Goal: Transaction & Acquisition: Purchase product/service

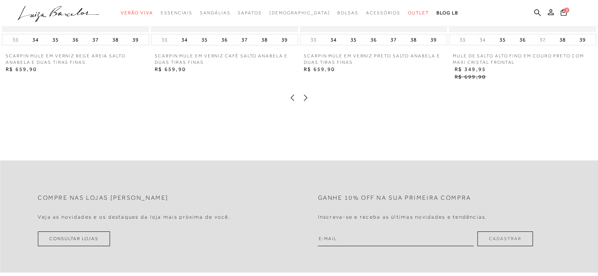
scroll to position [1019, 0]
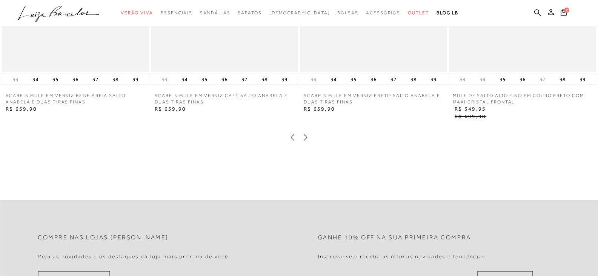
click at [307, 140] on icon at bounding box center [305, 137] width 3 height 6
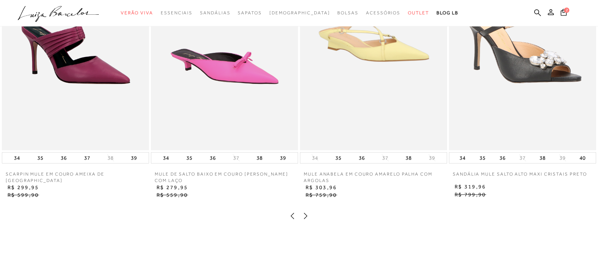
scroll to position [944, 0]
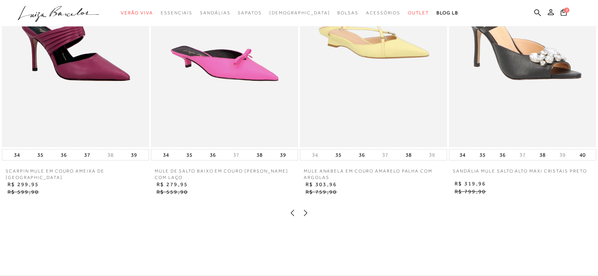
click at [307, 216] on icon at bounding box center [305, 213] width 3 height 6
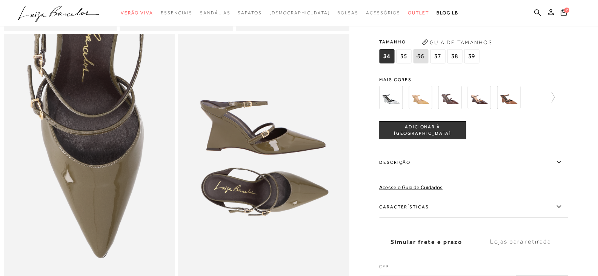
scroll to position [302, 0]
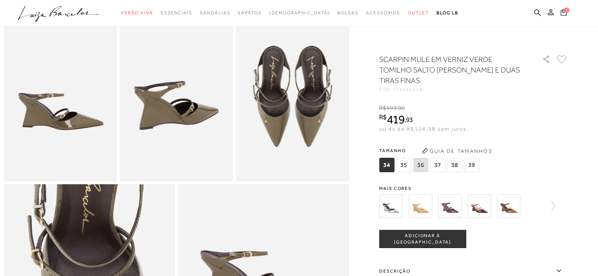
click at [560, 12] on button "2" at bounding box center [564, 13] width 11 height 10
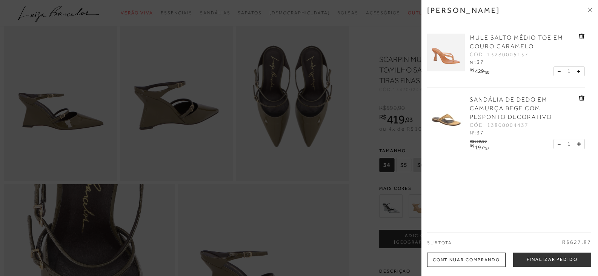
click at [339, 28] on div at bounding box center [299, 138] width 598 height 276
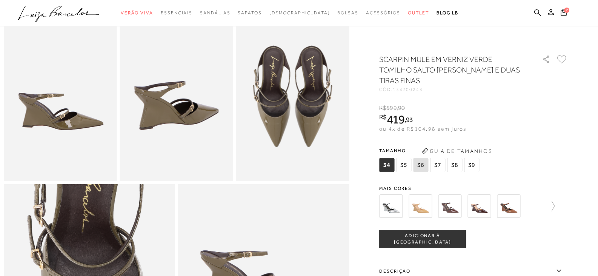
click at [442, 161] on span "37" at bounding box center [437, 165] width 15 height 14
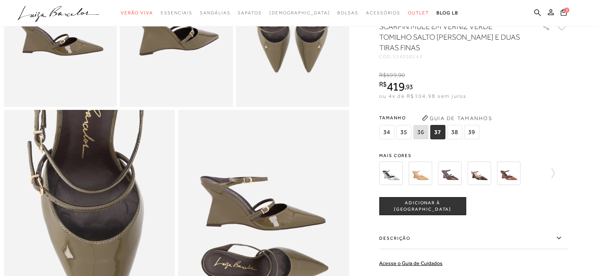
scroll to position [378, 0]
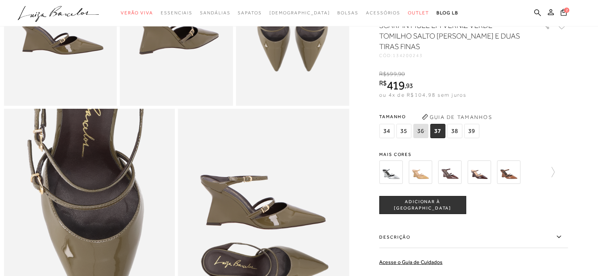
click at [452, 184] on img at bounding box center [449, 171] width 23 height 23
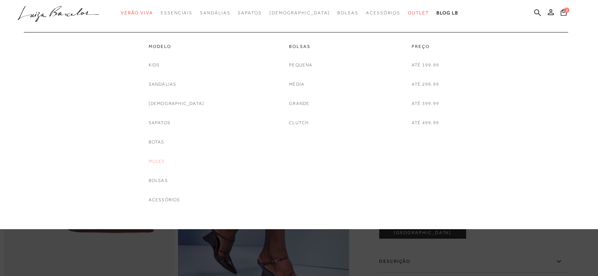
click at [165, 158] on link "Mules" at bounding box center [157, 161] width 16 height 8
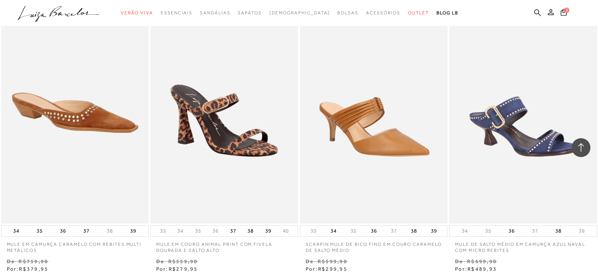
scroll to position [1208, 0]
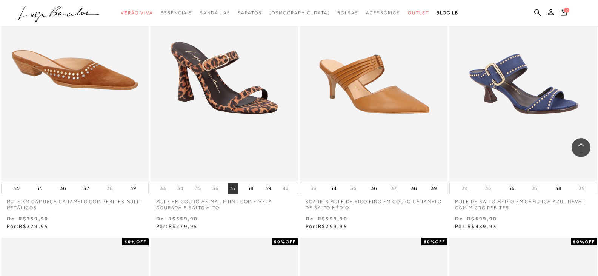
click at [230, 187] on button "37" at bounding box center [233, 188] width 11 height 11
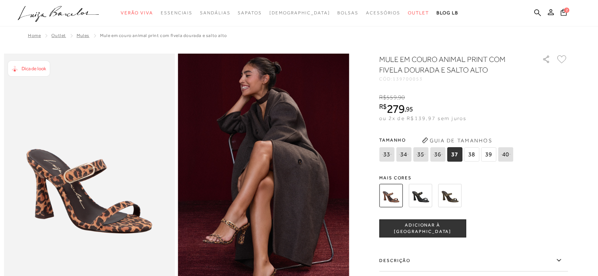
click at [425, 231] on span "ADICIONAR À [GEOGRAPHIC_DATA]" at bounding box center [423, 228] width 86 height 13
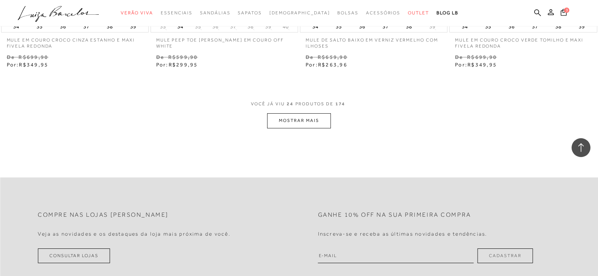
scroll to position [1707, 0]
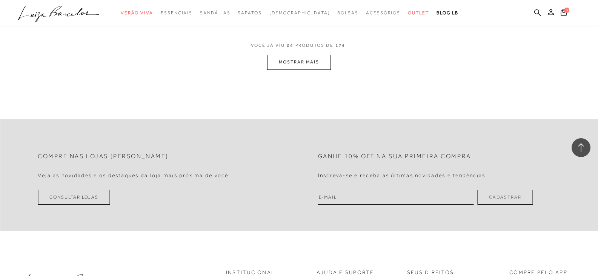
click at [306, 60] on button "MOSTRAR MAIS" at bounding box center [298, 62] width 63 height 15
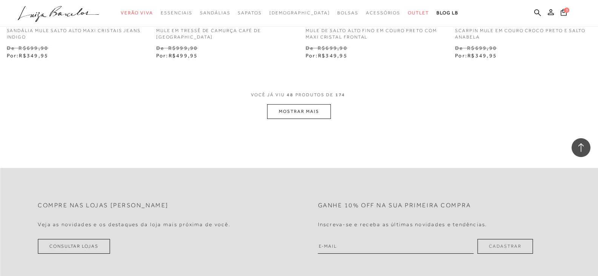
scroll to position [3330, 0]
click at [310, 108] on button "MOSTRAR MAIS" at bounding box center [298, 110] width 63 height 15
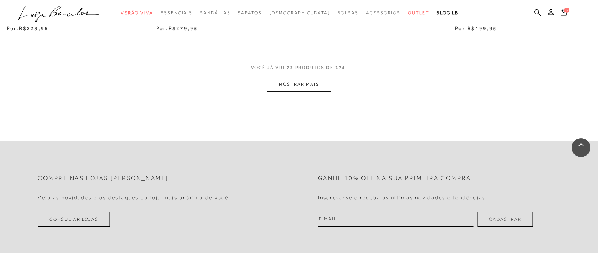
scroll to position [5029, 0]
click at [299, 89] on button "MOSTRAR MAIS" at bounding box center [298, 83] width 63 height 15
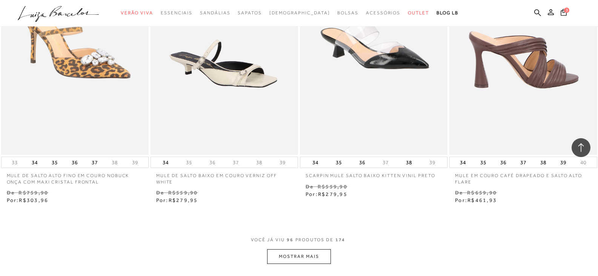
scroll to position [6539, 0]
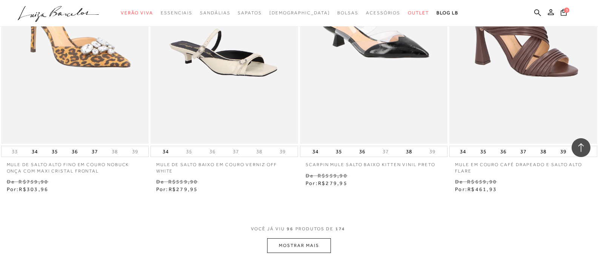
click at [299, 241] on button "MOSTRAR MAIS" at bounding box center [298, 245] width 63 height 15
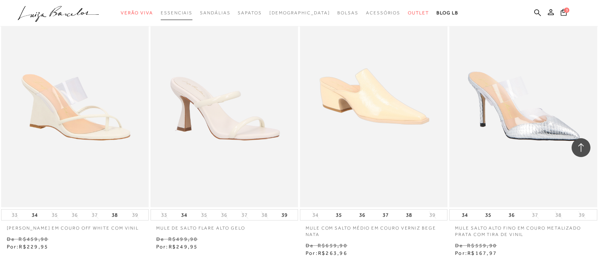
scroll to position [8200, 0]
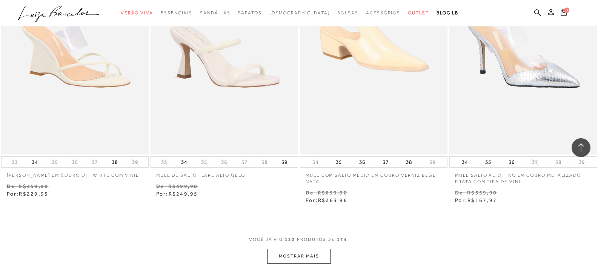
click at [301, 252] on button "MOSTRAR MAIS" at bounding box center [298, 256] width 63 height 15
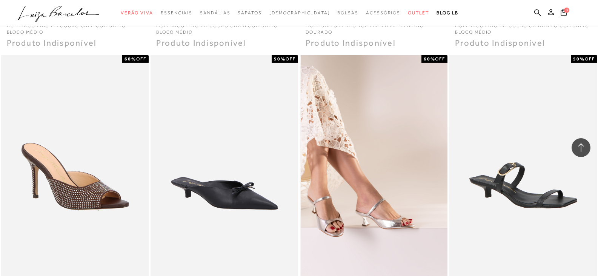
scroll to position [8691, 0]
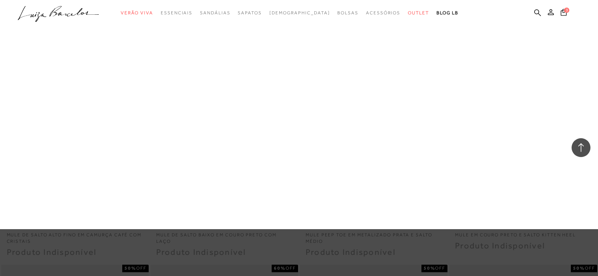
click at [0, 0] on link "Sandálias" at bounding box center [0, 0] width 0 height 0
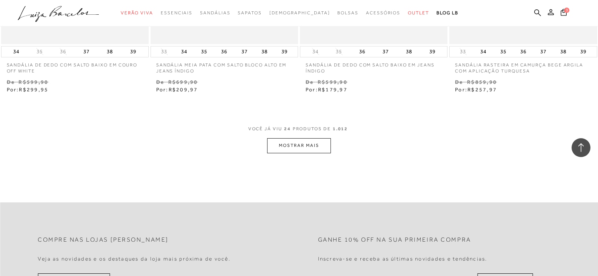
scroll to position [1699, 0]
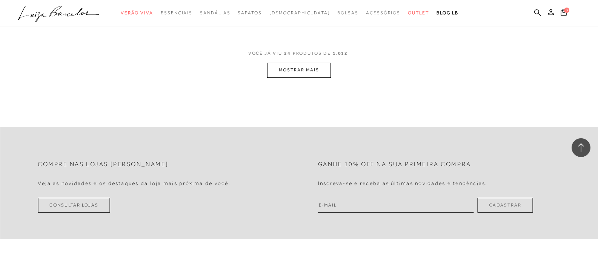
click at [320, 75] on button "MOSTRAR MAIS" at bounding box center [298, 70] width 63 height 15
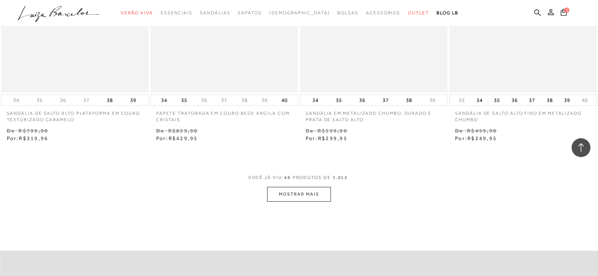
scroll to position [3360, 0]
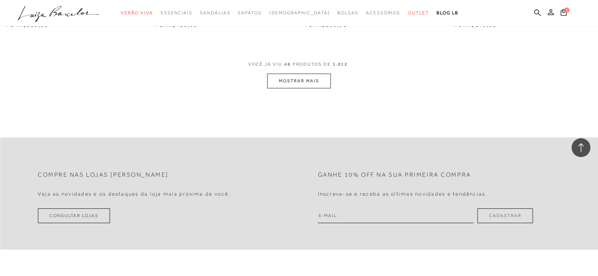
click at [307, 82] on button "MOSTRAR MAIS" at bounding box center [298, 81] width 63 height 15
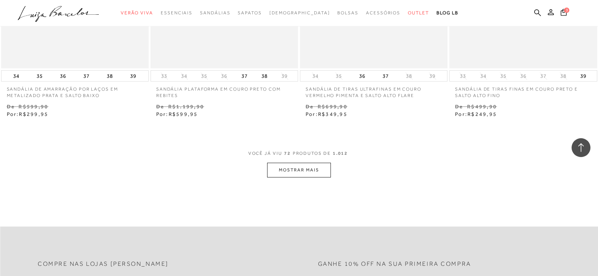
scroll to position [4945, 0]
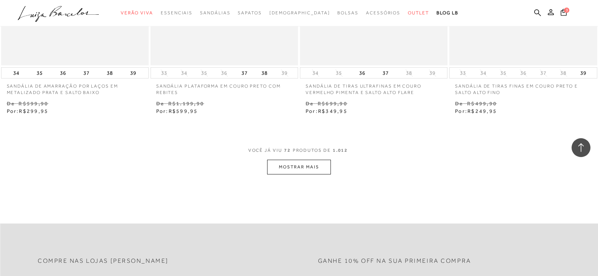
click at [314, 170] on button "MOSTRAR MAIS" at bounding box center [298, 167] width 63 height 15
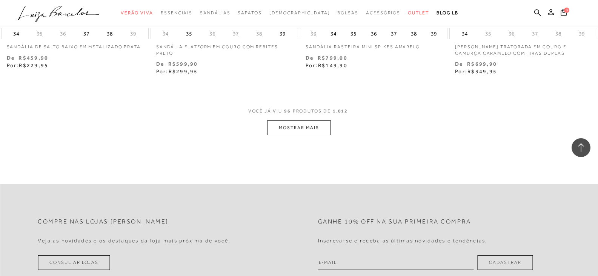
scroll to position [6720, 0]
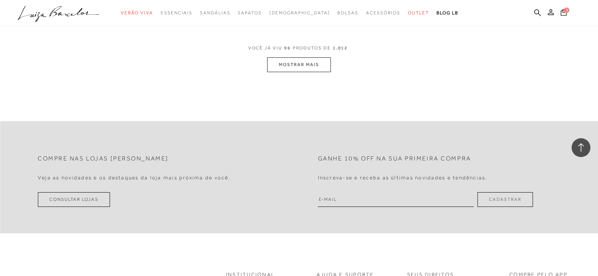
click at [316, 66] on button "MOSTRAR MAIS" at bounding box center [298, 64] width 63 height 15
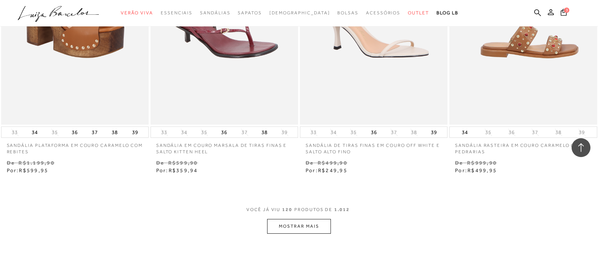
scroll to position [8343, 0]
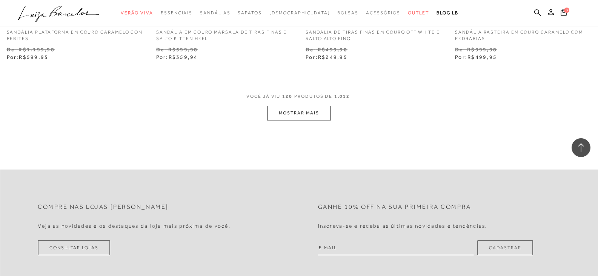
click at [304, 113] on button "MOSTRAR MAIS" at bounding box center [298, 113] width 63 height 15
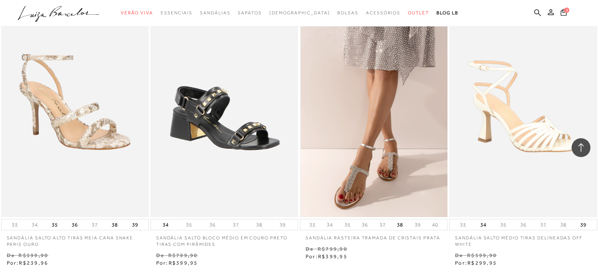
scroll to position [9853, 0]
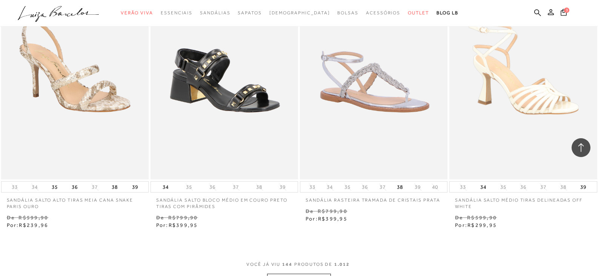
click at [311, 274] on button "MOSTRAR MAIS" at bounding box center [298, 281] width 63 height 15
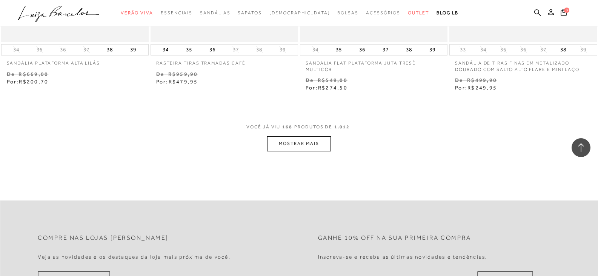
scroll to position [11665, 0]
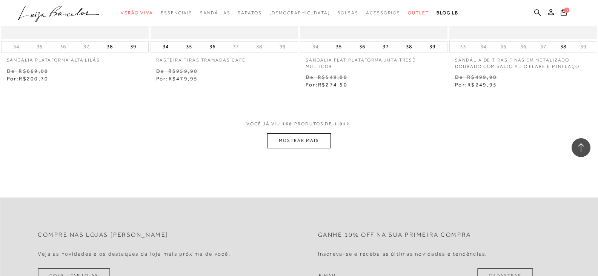
click at [317, 138] on button "MOSTRAR MAIS" at bounding box center [298, 140] width 63 height 15
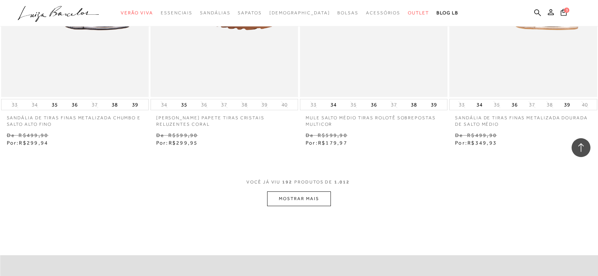
scroll to position [13326, 0]
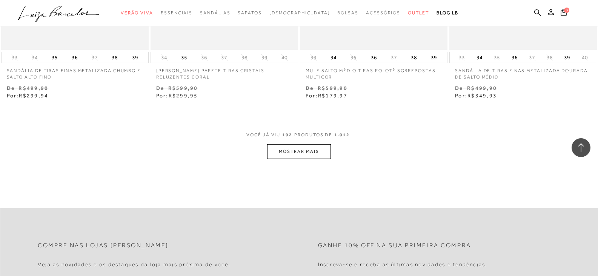
click at [319, 146] on button "MOSTRAR MAIS" at bounding box center [298, 151] width 63 height 15
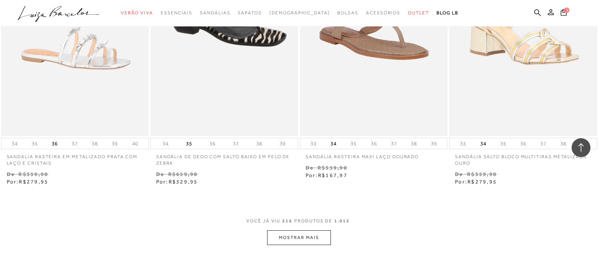
scroll to position [15025, 0]
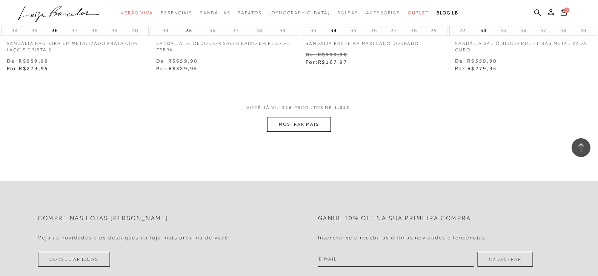
click at [308, 117] on button "MOSTRAR MAIS" at bounding box center [298, 124] width 63 height 15
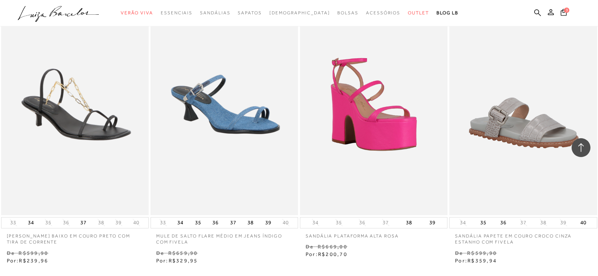
scroll to position [16610, 0]
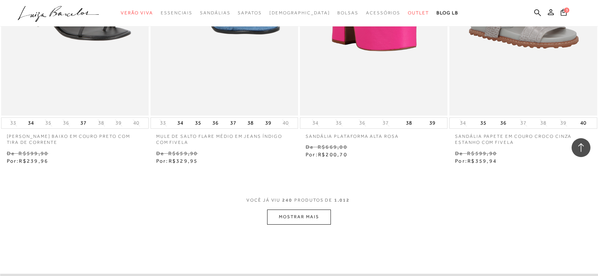
click at [325, 210] on button "MOSTRAR MAIS" at bounding box center [298, 217] width 63 height 15
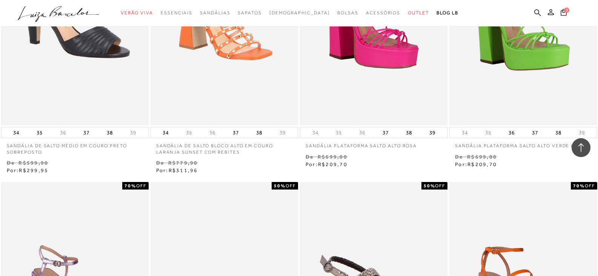
scroll to position [17441, 0]
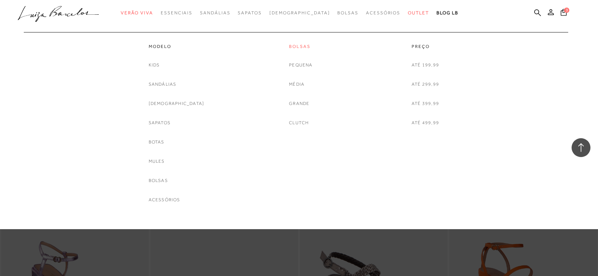
click at [302, 48] on link "Bolsas" at bounding box center [300, 46] width 23 height 6
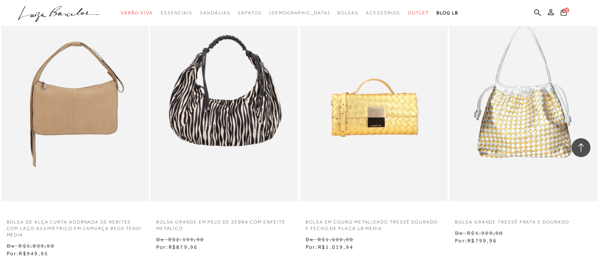
scroll to position [1548, 0]
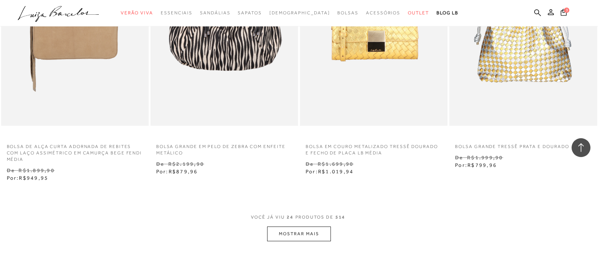
click at [307, 237] on button "MOSTRAR MAIS" at bounding box center [298, 234] width 63 height 15
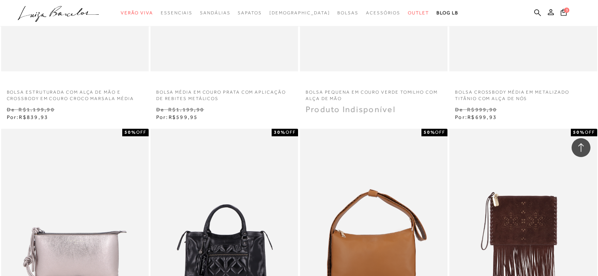
scroll to position [415, 0]
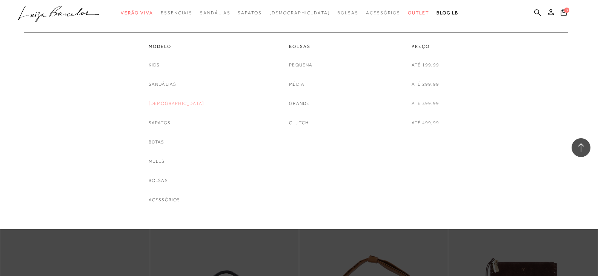
click at [170, 106] on link "[DEMOGRAPHIC_DATA]" at bounding box center [177, 104] width 56 height 8
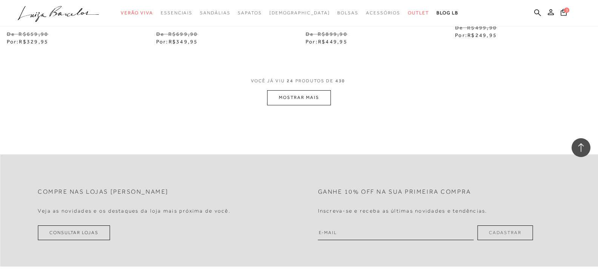
scroll to position [1737, 0]
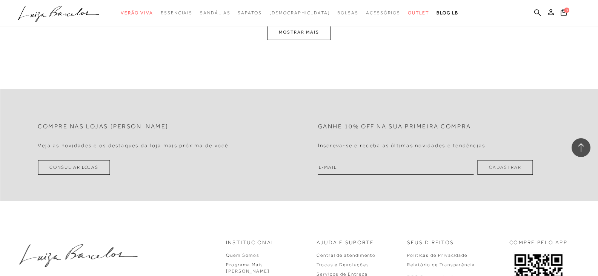
click at [293, 33] on button "MOSTRAR MAIS" at bounding box center [298, 32] width 63 height 15
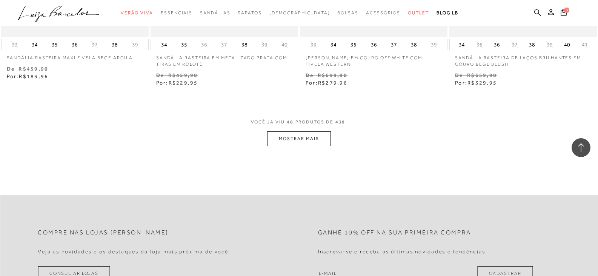
scroll to position [3295, 0]
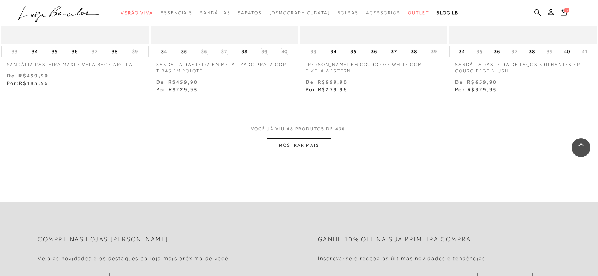
click at [309, 145] on button "MOSTRAR MAIS" at bounding box center [298, 145] width 63 height 15
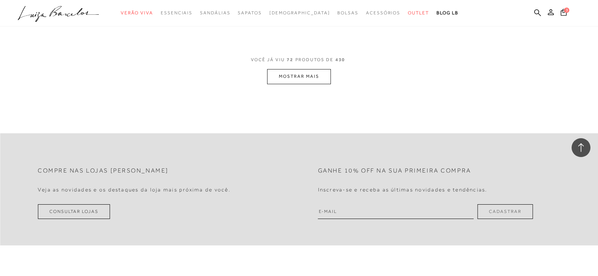
scroll to position [4994, 0]
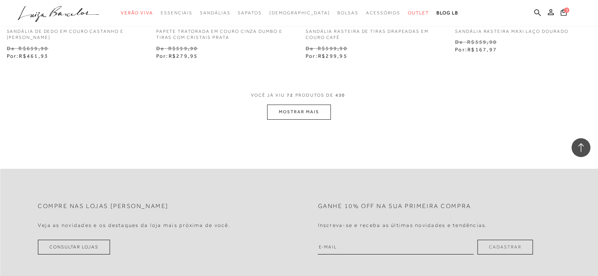
click at [283, 115] on button "MOSTRAR MAIS" at bounding box center [298, 112] width 63 height 15
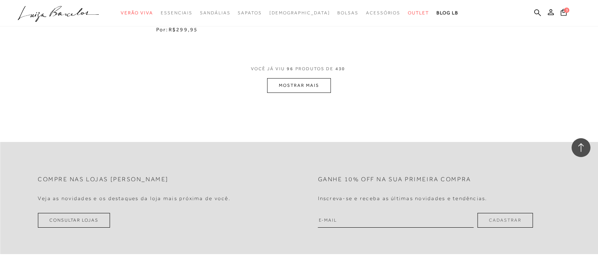
scroll to position [6693, 0]
click at [291, 88] on button "MOSTRAR MAIS" at bounding box center [298, 85] width 63 height 15
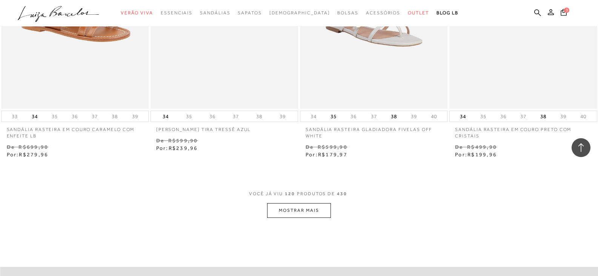
scroll to position [8278, 0]
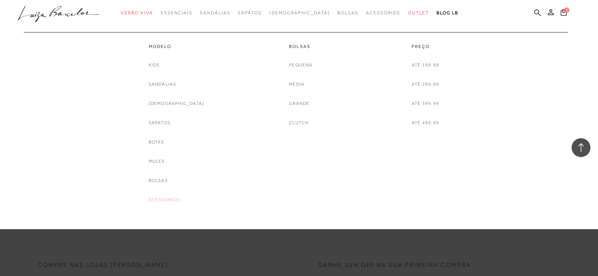
click at [179, 202] on link "Acessórios" at bounding box center [165, 200] width 32 height 8
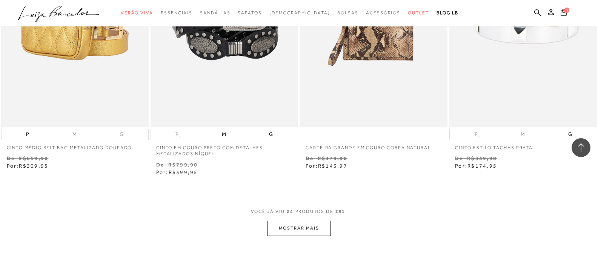
scroll to position [1548, 0]
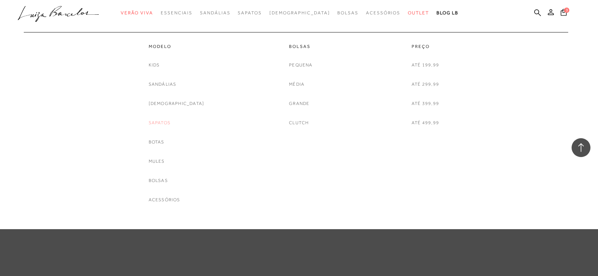
click at [171, 119] on link "Sapatos" at bounding box center [160, 123] width 22 height 8
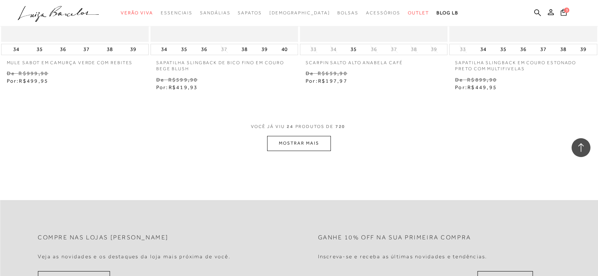
scroll to position [1623, 0]
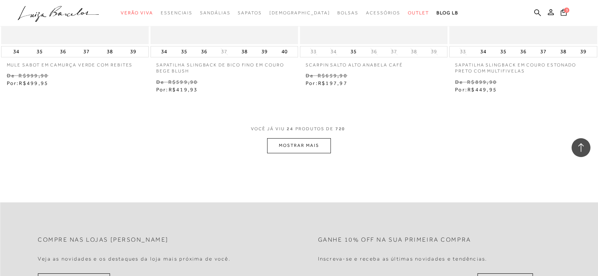
click at [303, 146] on button "MOSTRAR MAIS" at bounding box center [298, 145] width 63 height 15
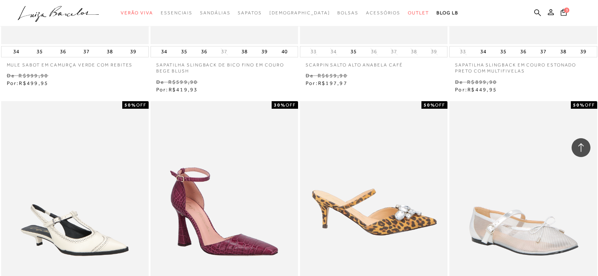
scroll to position [1624, 0]
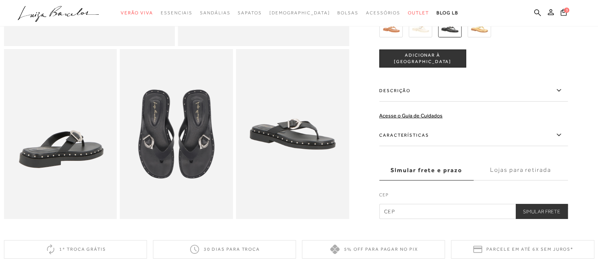
click at [322, 136] on img at bounding box center [292, 134] width 113 height 170
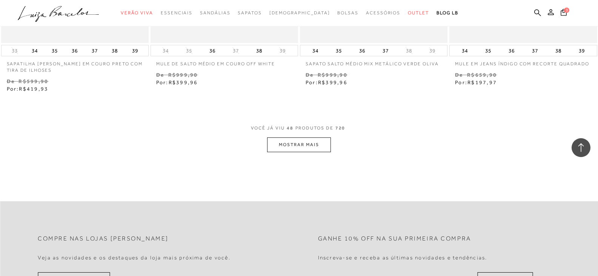
scroll to position [3360, 0]
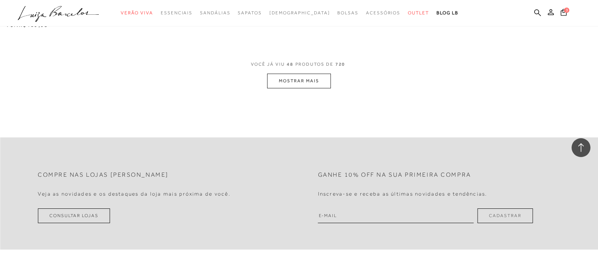
click at [311, 86] on button "MOSTRAR MAIS" at bounding box center [298, 81] width 63 height 15
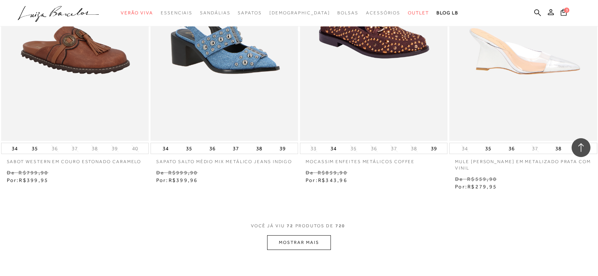
scroll to position [4832, 0]
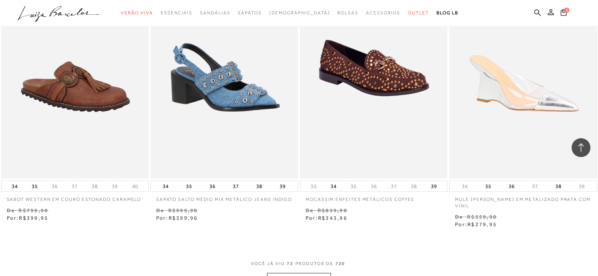
drag, startPoint x: 512, startPoint y: 99, endPoint x: 559, endPoint y: 236, distance: 145.3
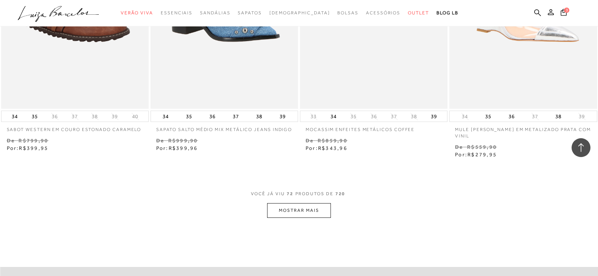
scroll to position [4908, 0]
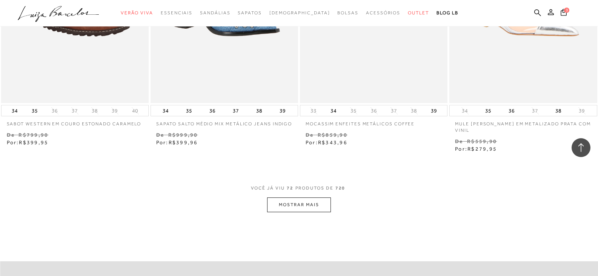
click at [289, 197] on button "MOSTRAR MAIS" at bounding box center [298, 204] width 63 height 15
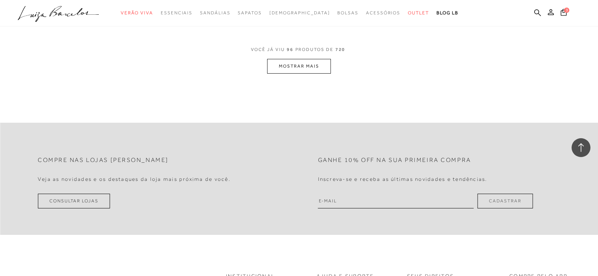
scroll to position [6720, 0]
click at [313, 59] on button "MOSTRAR MAIS" at bounding box center [298, 64] width 63 height 15
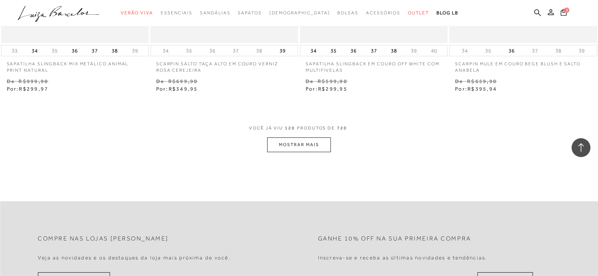
scroll to position [8381, 0]
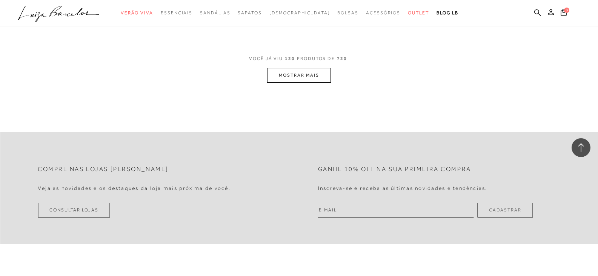
click at [288, 68] on button "MOSTRAR MAIS" at bounding box center [298, 75] width 63 height 15
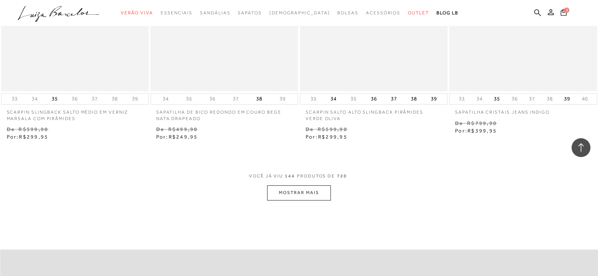
scroll to position [9966, 0]
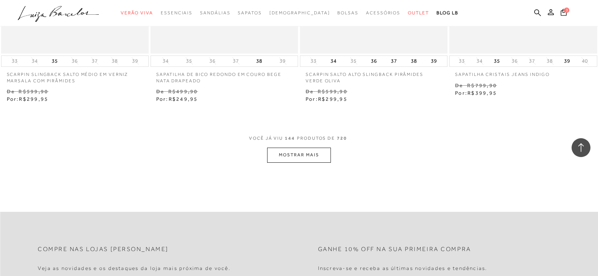
click at [303, 154] on button "MOSTRAR MAIS" at bounding box center [298, 155] width 63 height 15
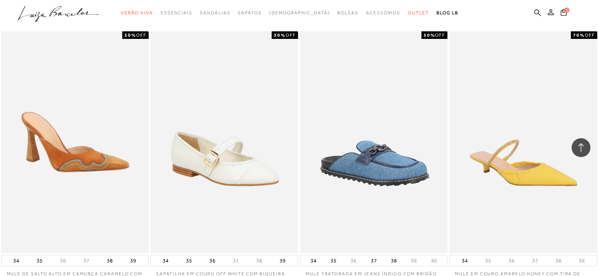
scroll to position [11589, 0]
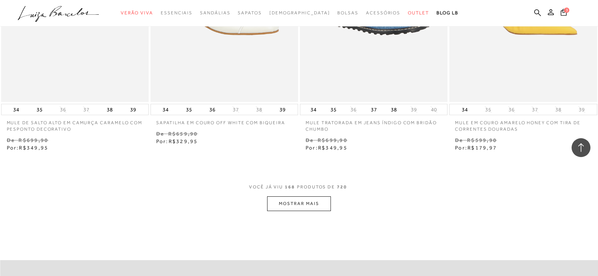
click at [317, 202] on button "MOSTRAR MAIS" at bounding box center [298, 203] width 63 height 15
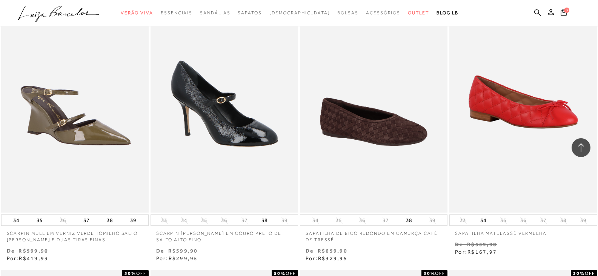
scroll to position [12042, 0]
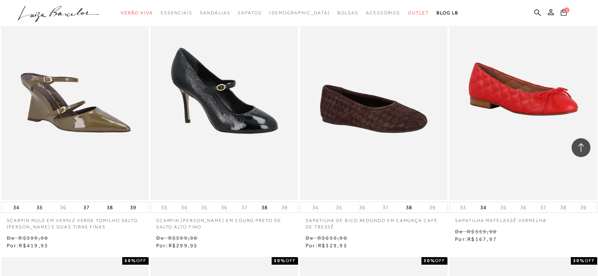
click at [562, 12] on icon at bounding box center [564, 12] width 6 height 7
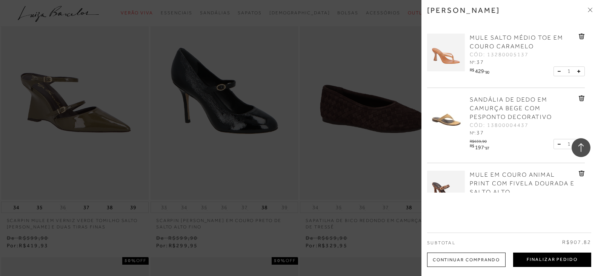
click at [538, 258] on button "Finalizar Pedido" at bounding box center [552, 260] width 78 height 14
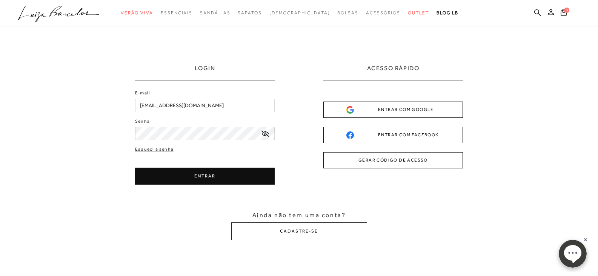
click at [189, 181] on button "ENTRAR" at bounding box center [205, 176] width 140 height 17
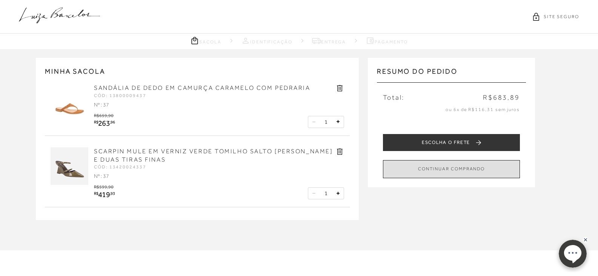
click at [446, 172] on button "CONTINUAR COMPRANDO" at bounding box center [451, 169] width 137 height 18
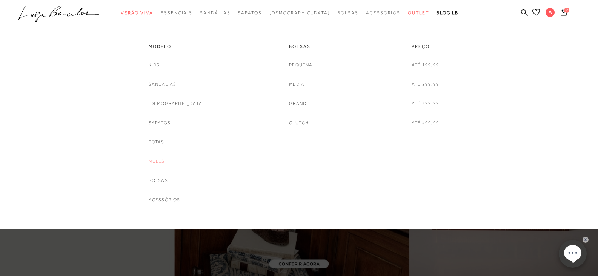
click at [165, 159] on link "Mules" at bounding box center [157, 161] width 16 height 8
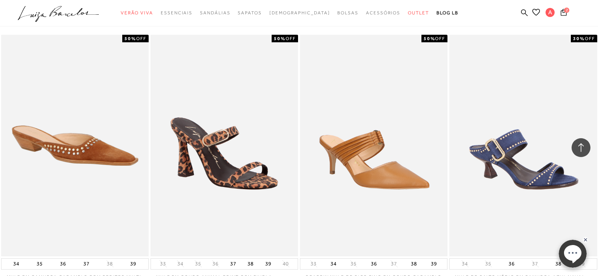
scroll to position [1208, 0]
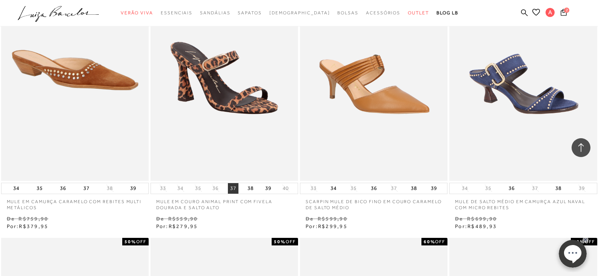
click at [237, 187] on button "37" at bounding box center [233, 188] width 11 height 11
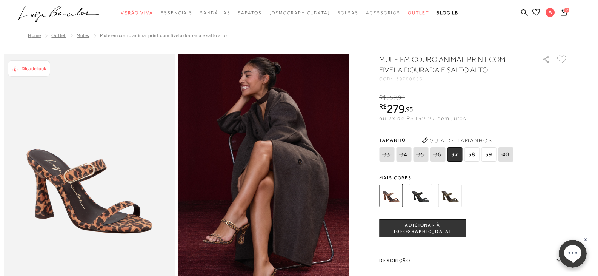
click at [457, 155] on span "37" at bounding box center [454, 154] width 15 height 14
click at [424, 231] on span "ADICIONAR À [GEOGRAPHIC_DATA]" at bounding box center [423, 228] width 86 height 13
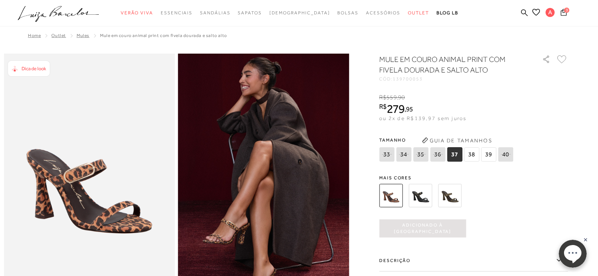
click at [562, 10] on icon at bounding box center [564, 11] width 6 height 7
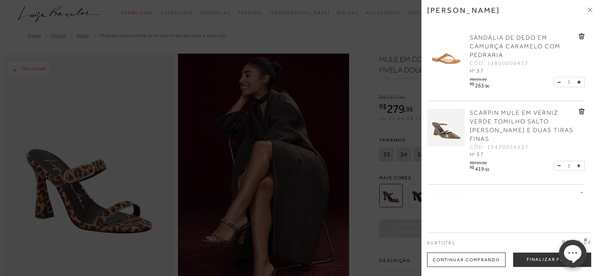
click at [495, 52] on span "SANDÁLIA DE DEDO EM CAMURÇA CARAMELO COM PEDRARIA" at bounding box center [515, 46] width 91 height 24
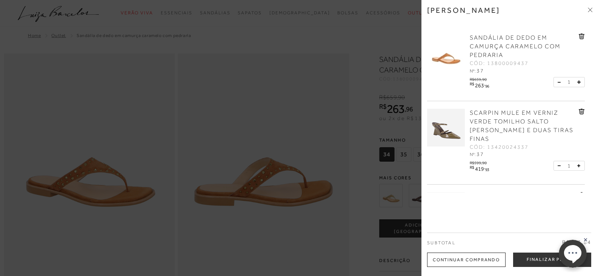
click at [344, 45] on div at bounding box center [299, 138] width 598 height 276
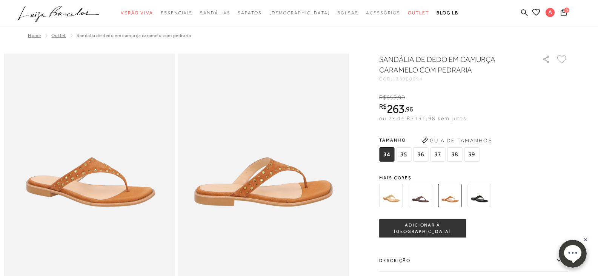
click at [564, 8] on icon at bounding box center [564, 11] width 6 height 7
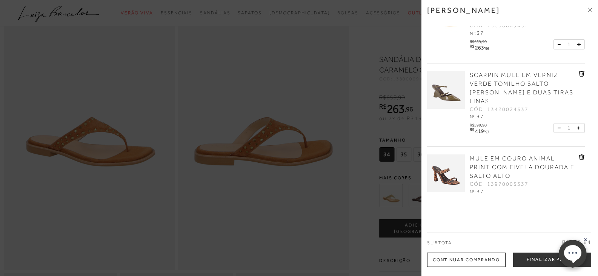
scroll to position [113, 0]
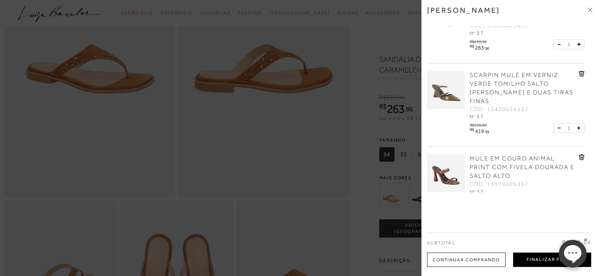
click at [537, 261] on button "Finalizar Pedido" at bounding box center [552, 260] width 78 height 14
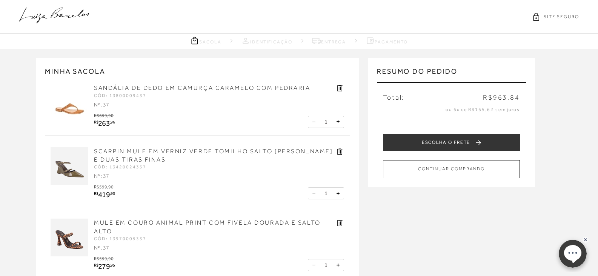
click at [341, 153] on icon at bounding box center [340, 151] width 9 height 9
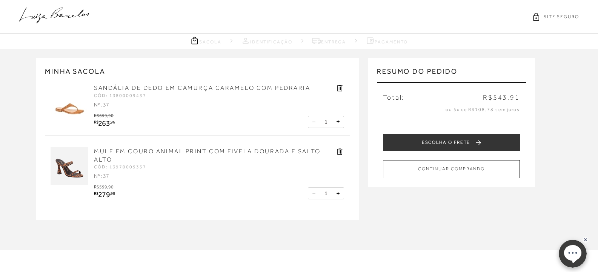
click at [342, 87] on icon at bounding box center [340, 88] width 9 height 9
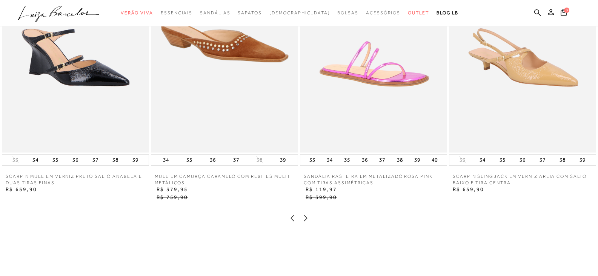
scroll to position [680, 0]
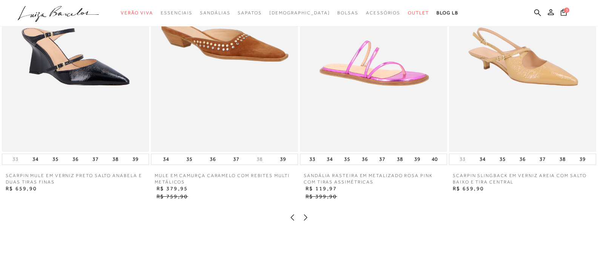
click at [307, 221] on icon at bounding box center [306, 218] width 8 height 8
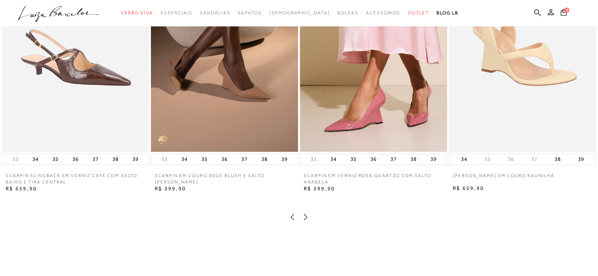
click at [307, 221] on icon at bounding box center [306, 217] width 8 height 8
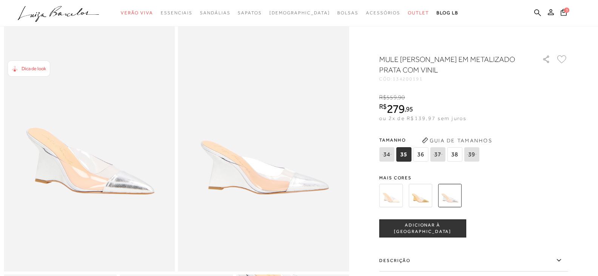
scroll to position [38, 0]
click at [456, 159] on span "38" at bounding box center [454, 154] width 15 height 14
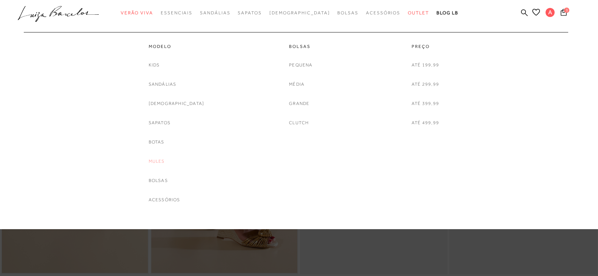
click at [165, 162] on link "Mules" at bounding box center [157, 161] width 16 height 8
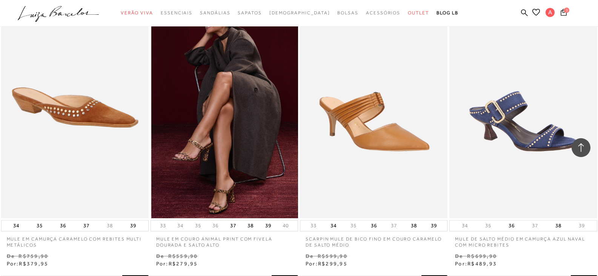
scroll to position [1170, 0]
click at [217, 146] on img at bounding box center [224, 108] width 147 height 222
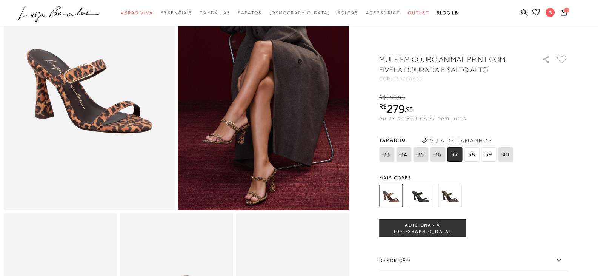
scroll to position [38, 0]
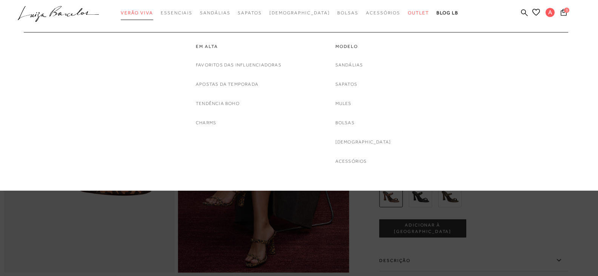
click at [153, 14] on span "Verão Viva" at bounding box center [137, 12] width 32 height 5
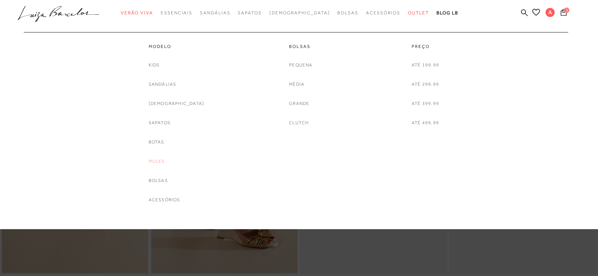
click at [165, 163] on link "Mules" at bounding box center [157, 161] width 16 height 8
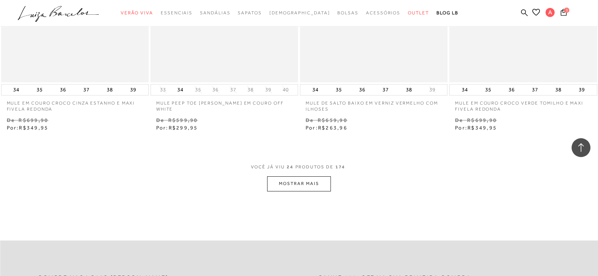
scroll to position [1586, 0]
click at [289, 185] on button "MOSTRAR MAIS" at bounding box center [298, 183] width 63 height 15
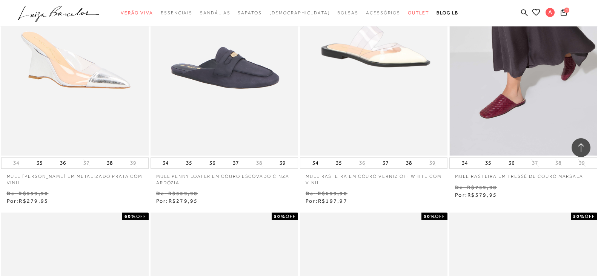
scroll to position [1774, 0]
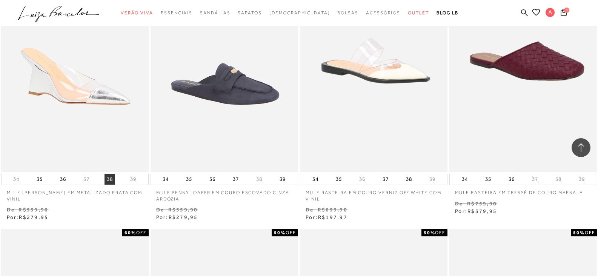
click at [107, 178] on button "38" at bounding box center [110, 179] width 11 height 11
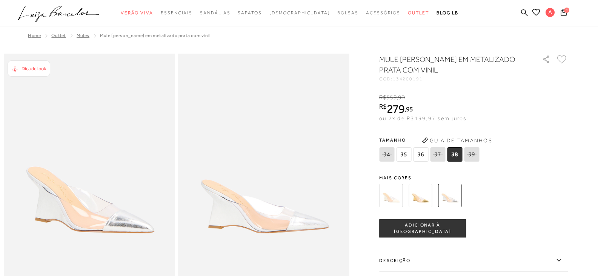
click at [455, 156] on span "38" at bounding box center [454, 154] width 15 height 14
click at [431, 228] on span "ADICIONAR À SACOLA" at bounding box center [423, 228] width 86 height 13
